Goal: Find contact information: Find contact information

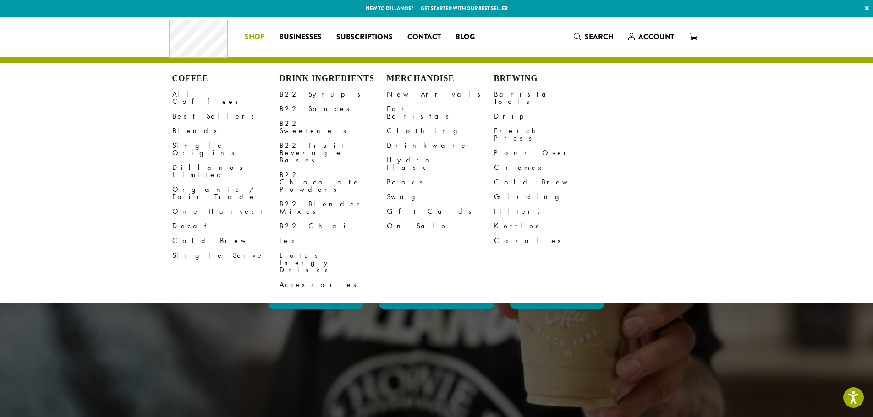
click at [247, 36] on span "Shop" at bounding box center [255, 37] width 20 height 11
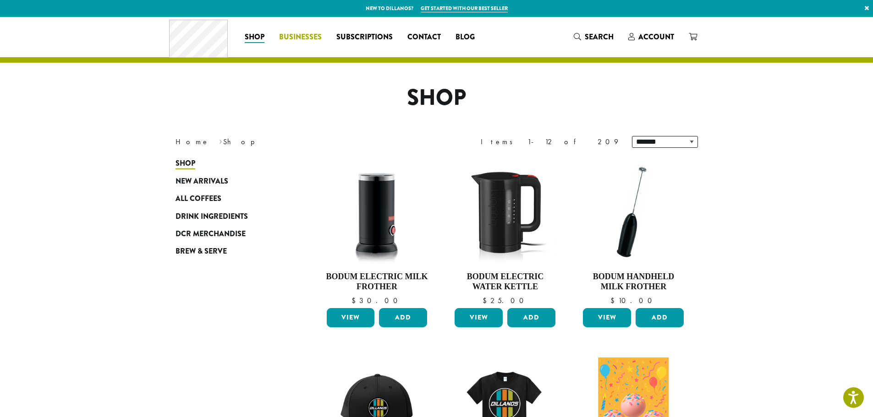
click at [304, 35] on span "Businesses" at bounding box center [300, 37] width 43 height 11
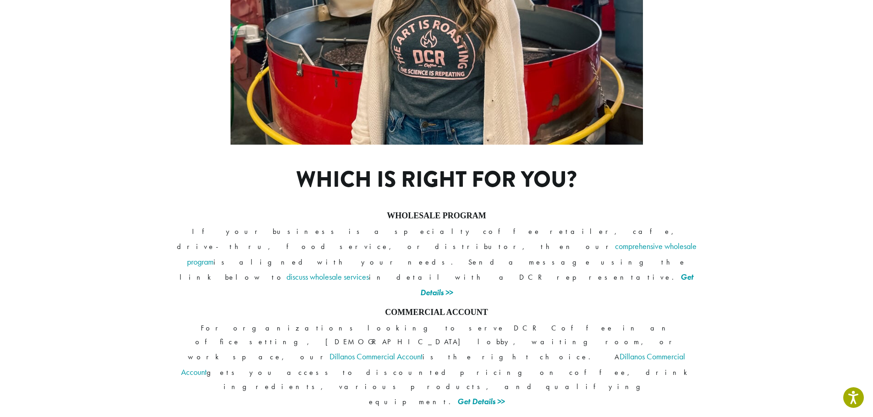
scroll to position [650, 0]
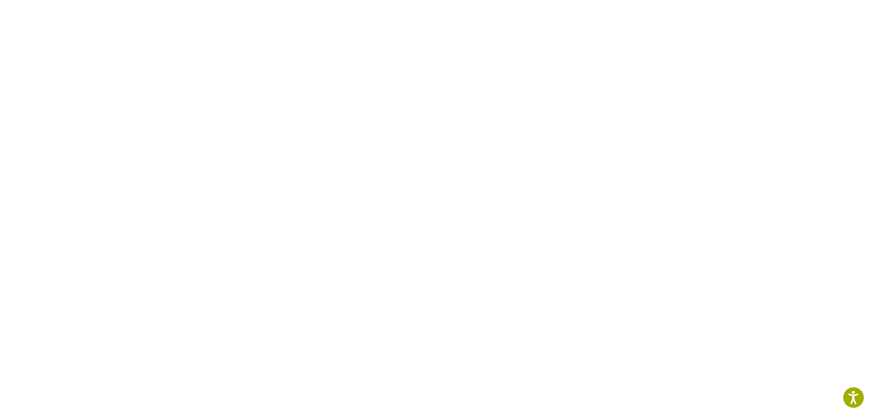
scroll to position [559, 0]
